Goal: Navigation & Orientation: Go to known website

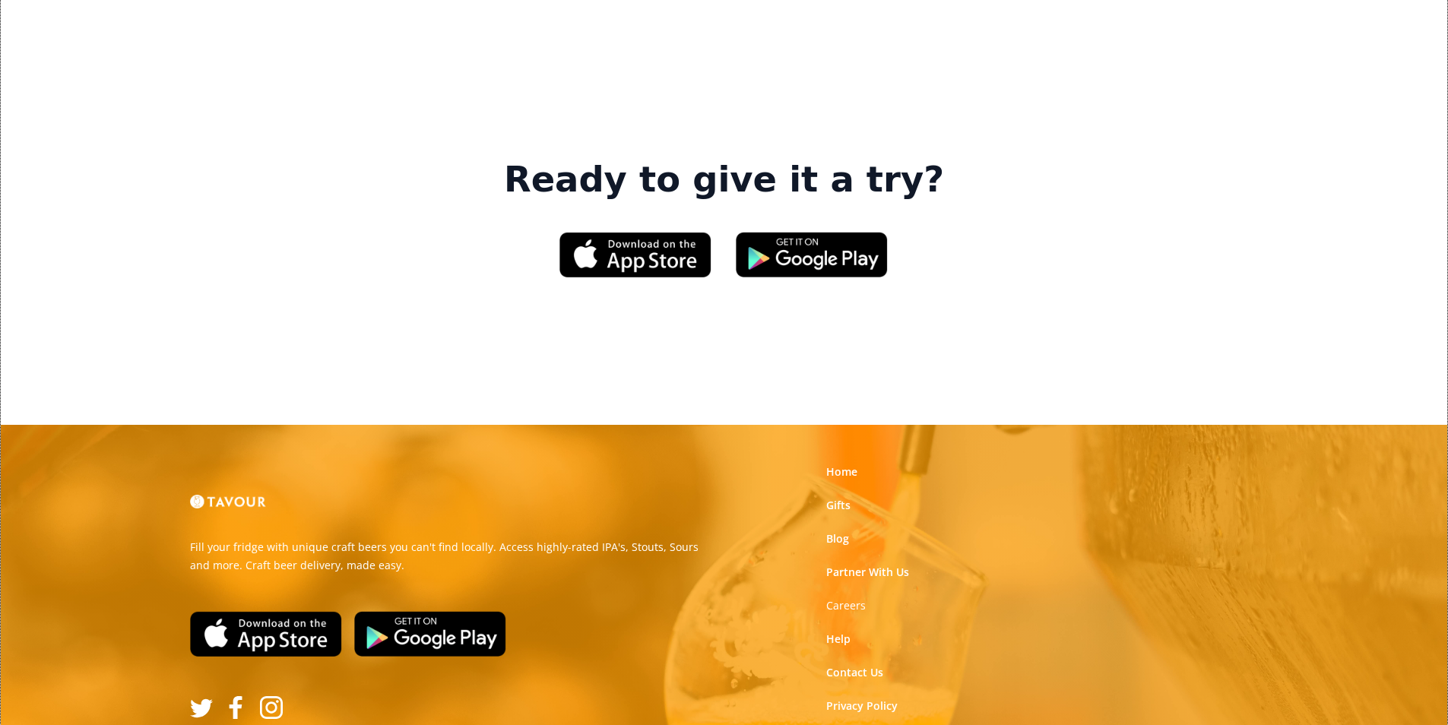
scroll to position [2299, 0]
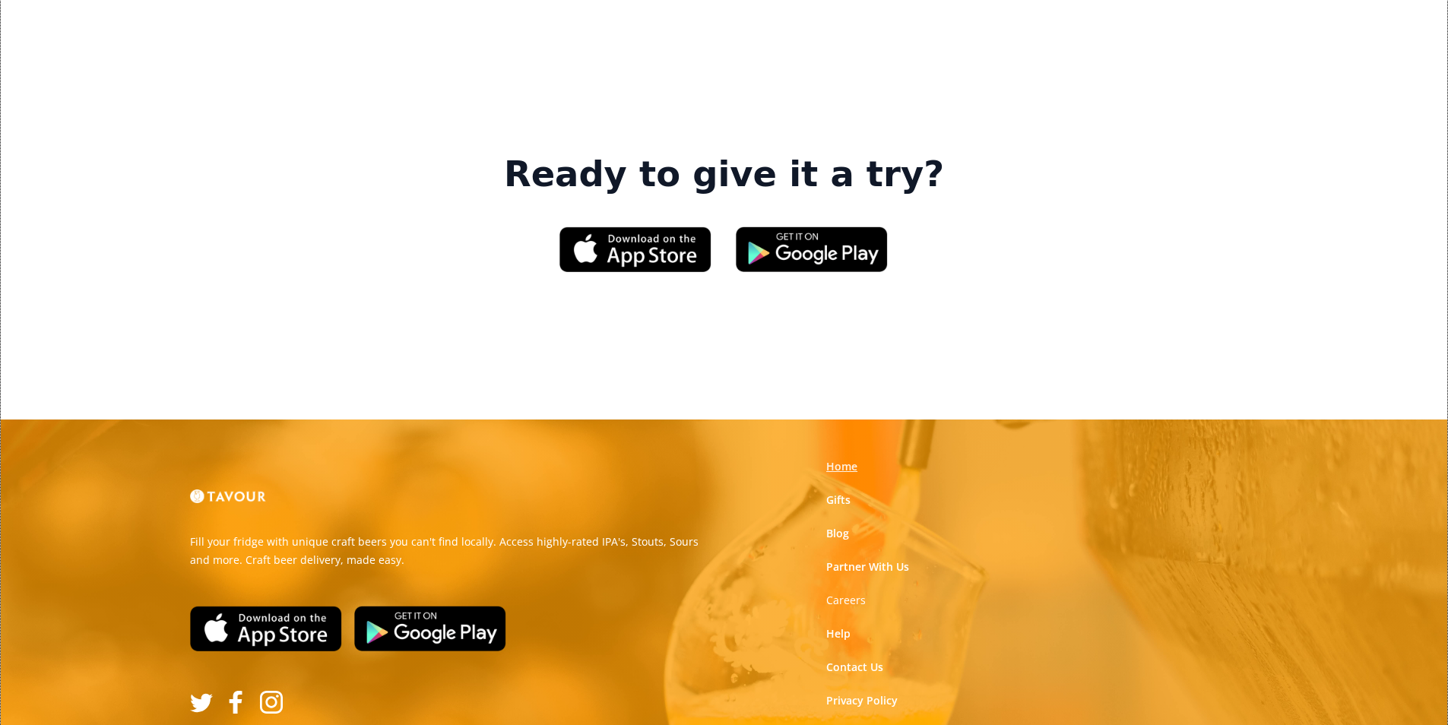
click at [854, 459] on link "Home" at bounding box center [841, 466] width 31 height 15
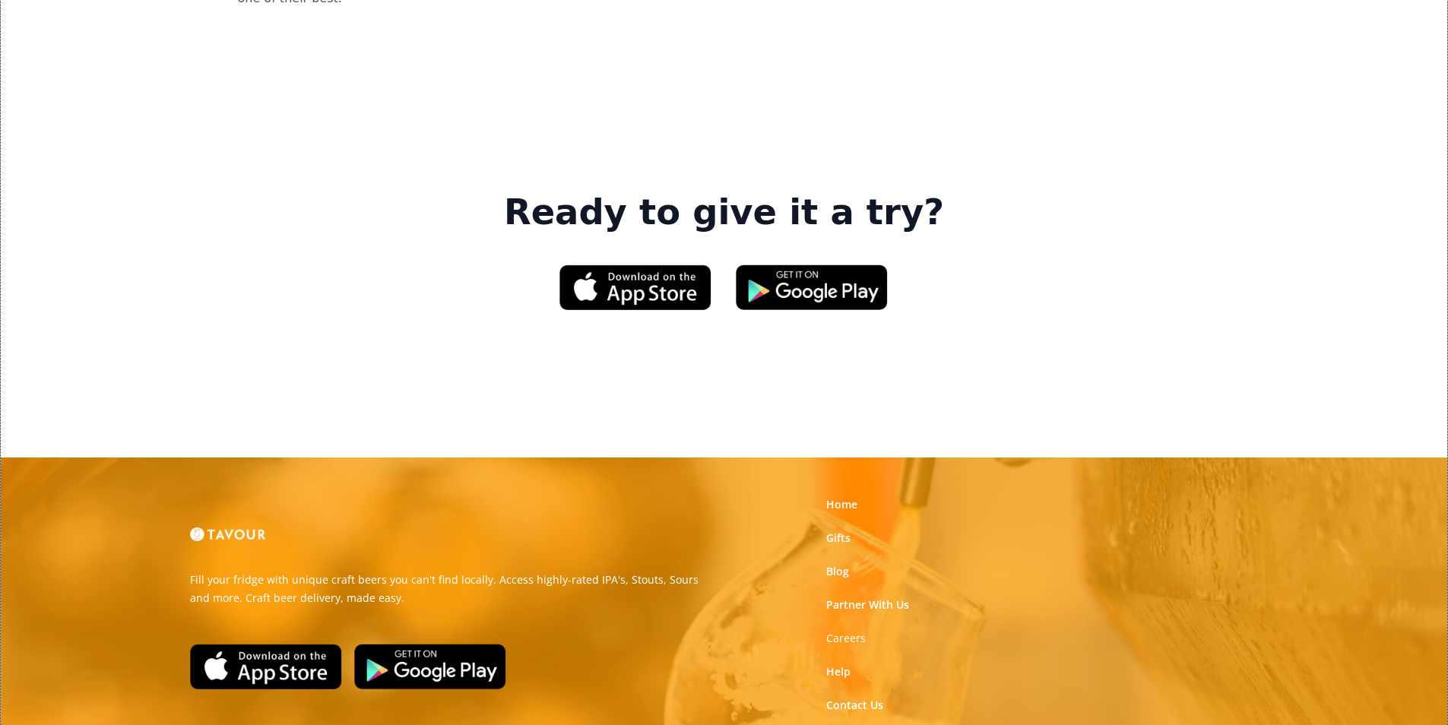
scroll to position [2299, 0]
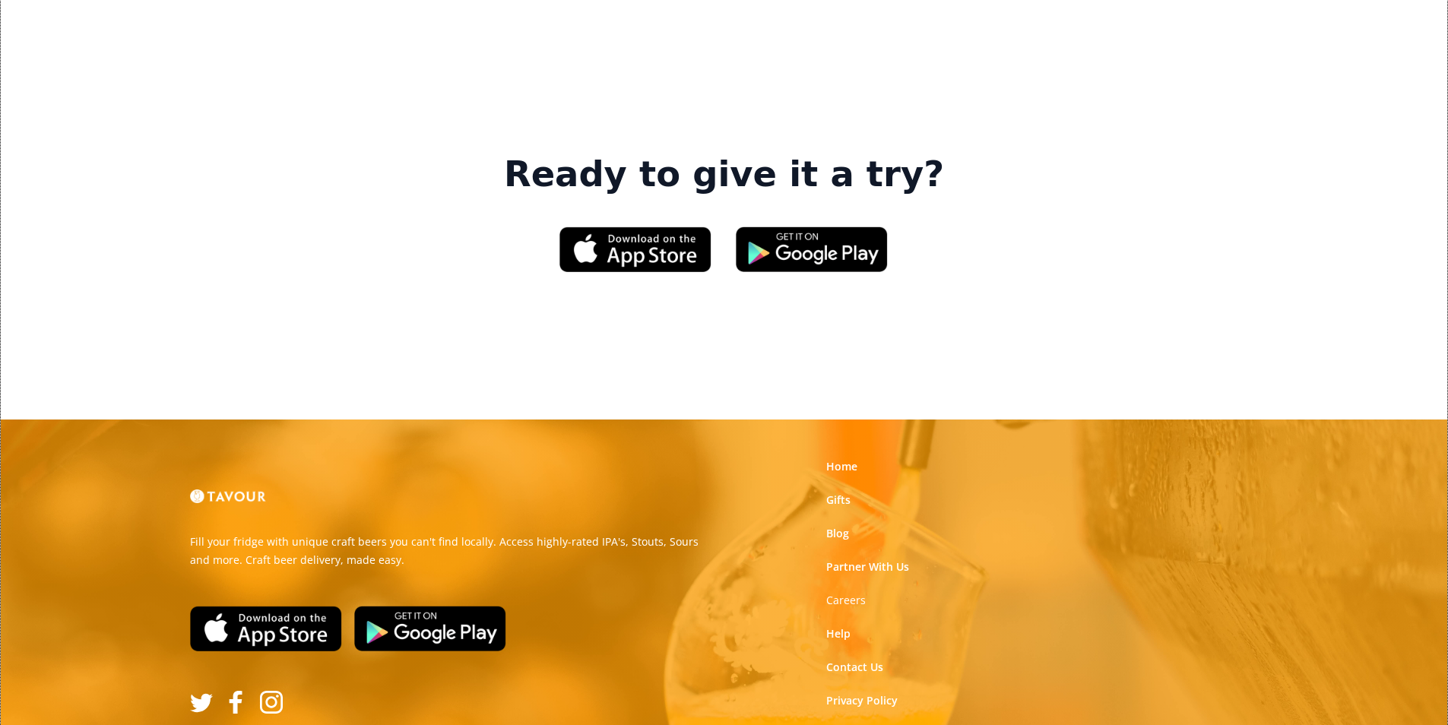
drag, startPoint x: 395, startPoint y: 261, endPoint x: 410, endPoint y: 243, distance: 23.2
click at [836, 459] on link "Home" at bounding box center [841, 466] width 31 height 15
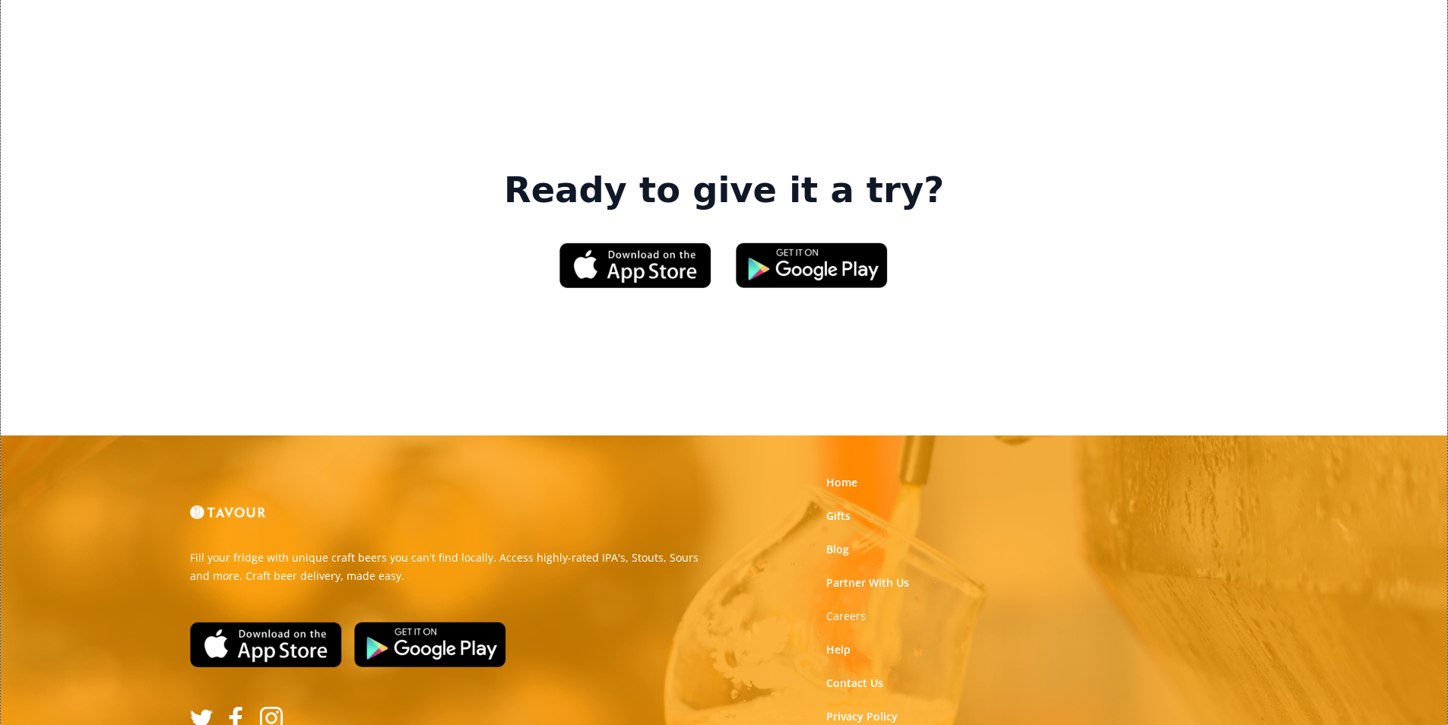
scroll to position [2299, 0]
